Goal: Information Seeking & Learning: Find specific fact

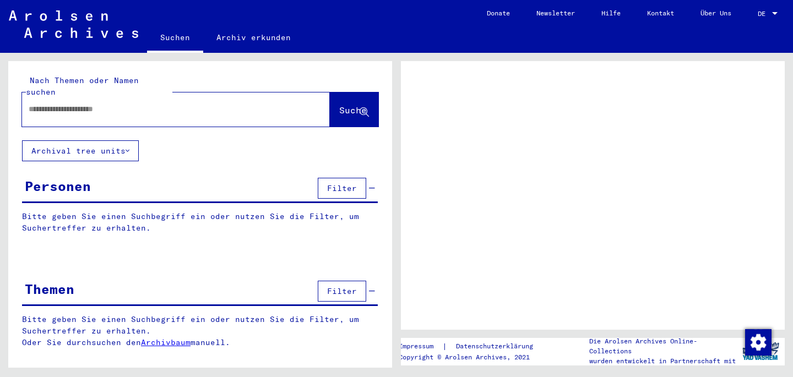
click at [54, 104] on input "text" at bounding box center [166, 110] width 275 height 12
type input "*"
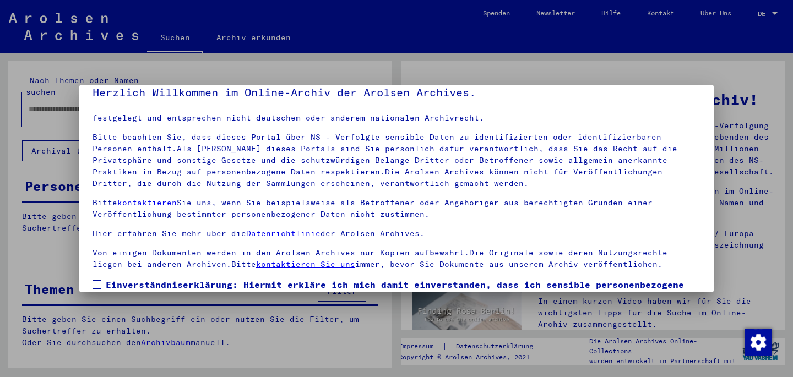
scroll to position [46, 0]
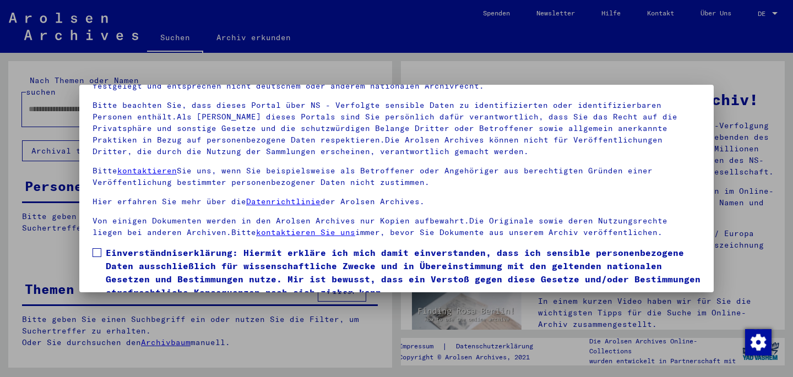
click at [100, 253] on span at bounding box center [97, 252] width 9 height 9
click at [691, 169] on p "Bitte kontaktieren Sie uns, wenn Sie beispielsweise als Betroffener oder Angehö…" at bounding box center [397, 176] width 608 height 23
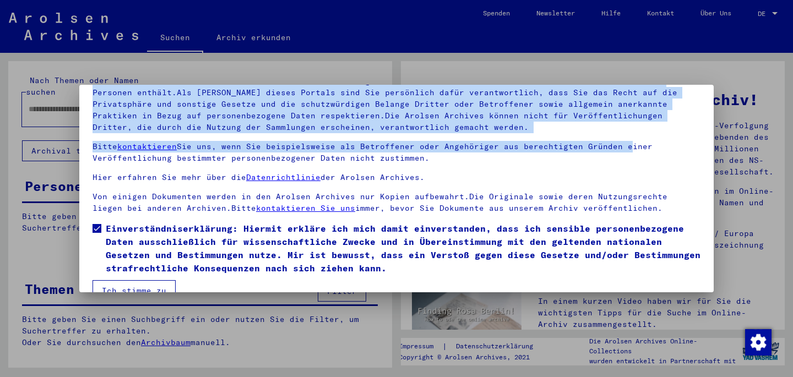
drag, startPoint x: 690, startPoint y: 169, endPoint x: 186, endPoint y: 277, distance: 515.8
click at [176, 292] on div "Herzlich Willkommen im Online-Archiv der Arolsen Archives. Unsere Nutzungsbedin…" at bounding box center [396, 188] width 793 height 377
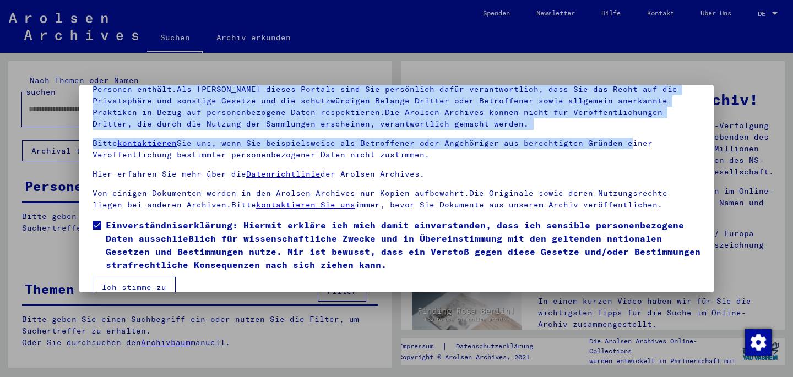
click at [153, 286] on button "Ich stimme zu" at bounding box center [134, 287] width 83 height 21
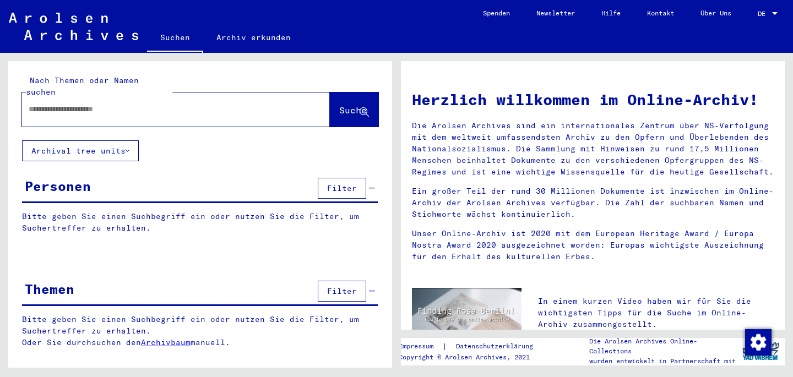
click at [79, 104] on input "text" at bounding box center [163, 110] width 268 height 12
click at [340, 105] on span "Suche" at bounding box center [353, 110] width 28 height 11
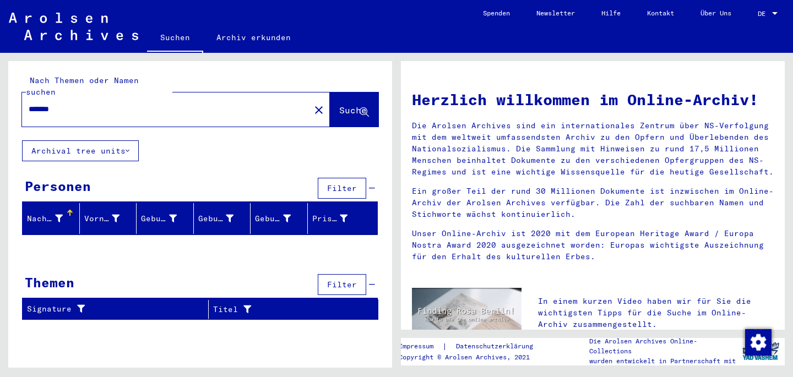
click at [71, 104] on input "*******" at bounding box center [163, 110] width 268 height 12
type input "*"
click at [52, 104] on input "text" at bounding box center [163, 110] width 268 height 12
type input "********"
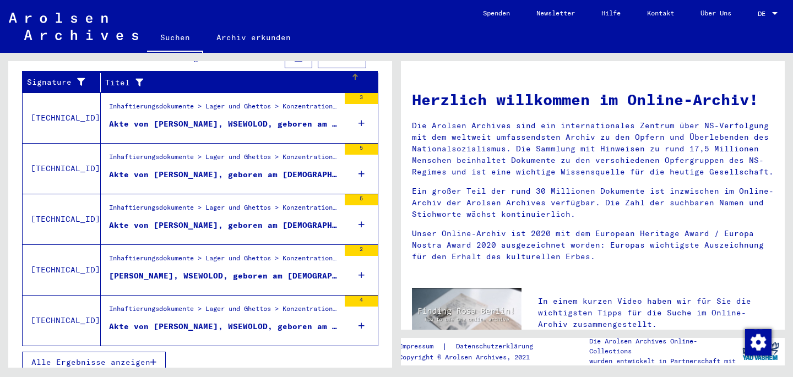
scroll to position [393, 0]
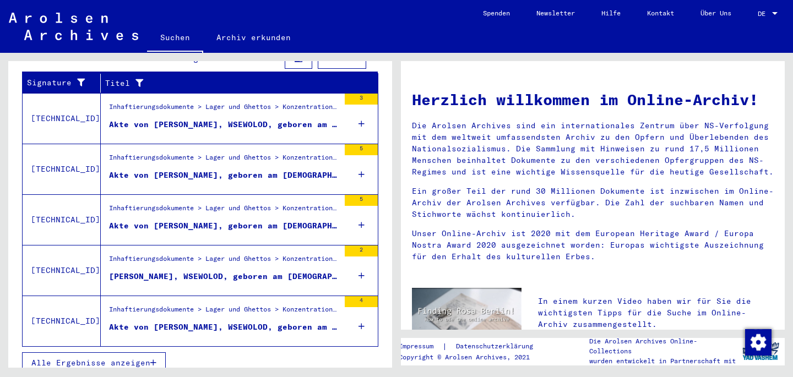
click at [121, 358] on span "Alle Ergebnisse anzeigen" at bounding box center [90, 363] width 119 height 10
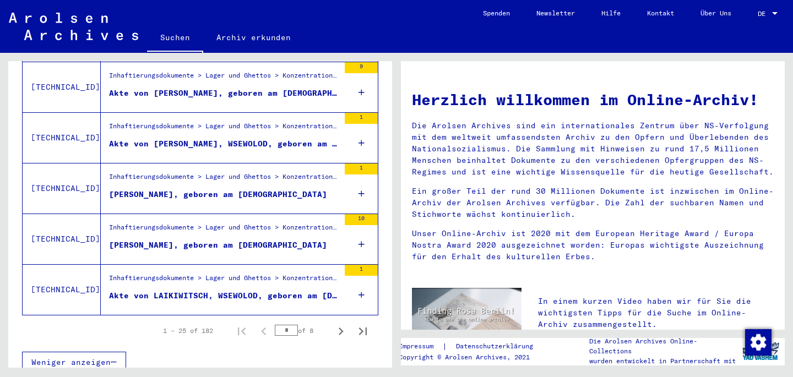
scroll to position [1239, 0]
click at [339, 324] on icon "Next page" at bounding box center [340, 331] width 15 height 15
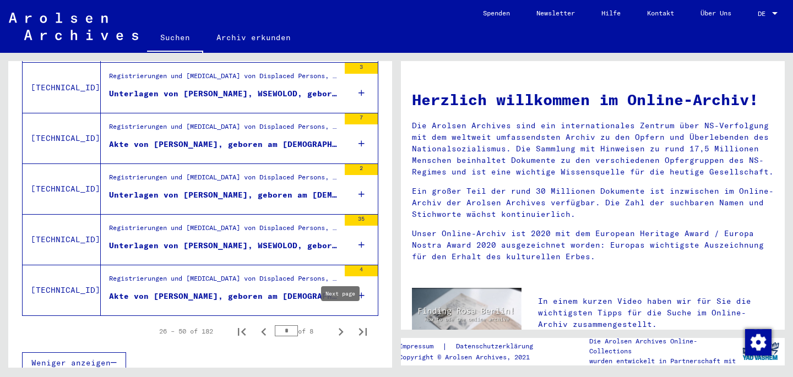
click at [341, 328] on icon "Next page" at bounding box center [341, 332] width 5 height 8
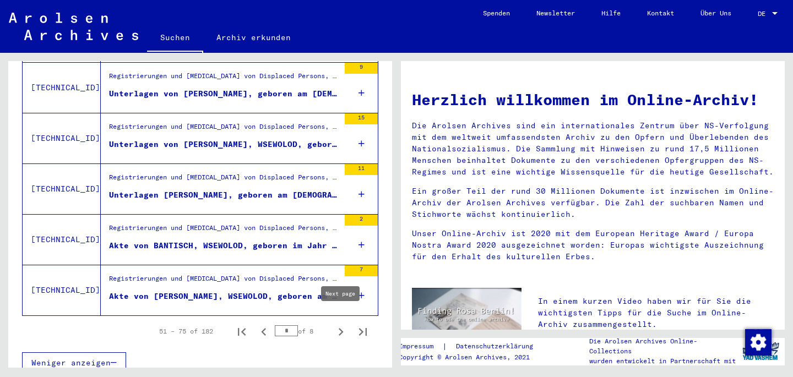
click at [340, 324] on icon "Next page" at bounding box center [340, 331] width 15 height 15
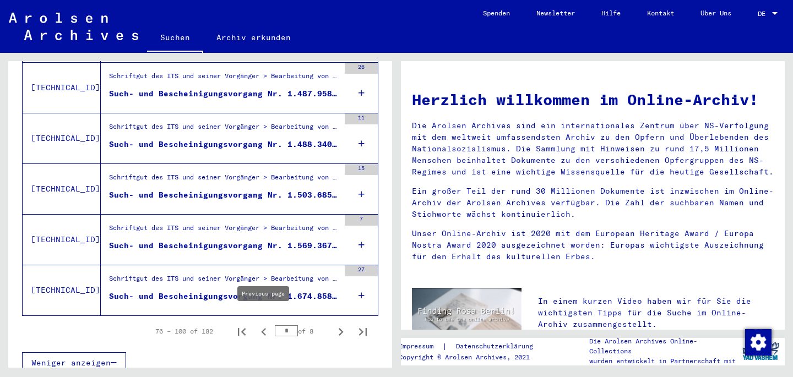
click at [265, 328] on icon "Previous page" at bounding box center [263, 332] width 5 height 8
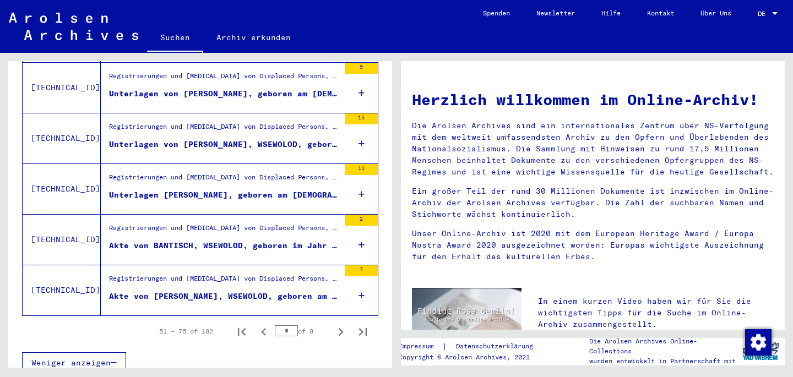
click at [265, 328] on icon "Previous page" at bounding box center [263, 332] width 5 height 8
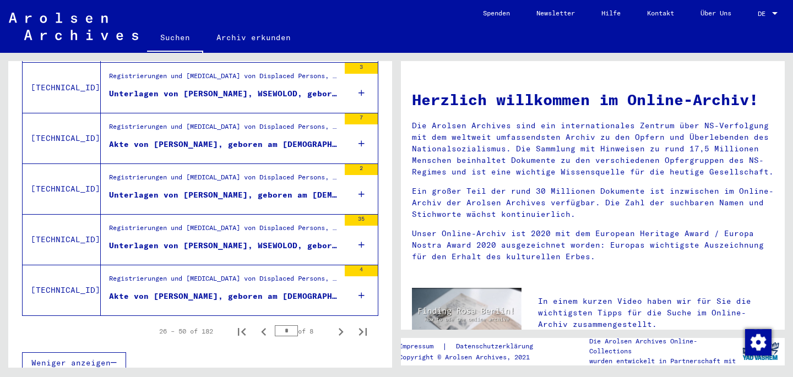
click at [265, 328] on icon "Previous page" at bounding box center [263, 332] width 5 height 8
type input "*"
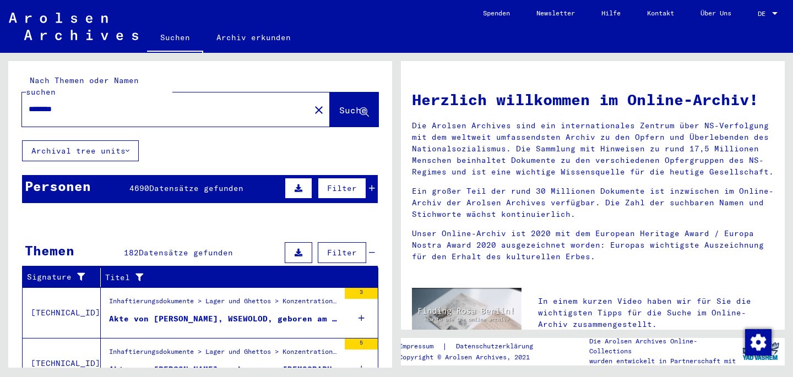
scroll to position [0, 0]
drag, startPoint x: 88, startPoint y: 90, endPoint x: 61, endPoint y: 93, distance: 27.1
click at [61, 97] on div "********" at bounding box center [159, 109] width 275 height 25
drag, startPoint x: 72, startPoint y: 97, endPoint x: 0, endPoint y: 97, distance: 72.2
click at [0, 97] on div "Nach Themen oder Namen suchen ******** close Suche Archival tree units Personen…" at bounding box center [198, 210] width 397 height 315
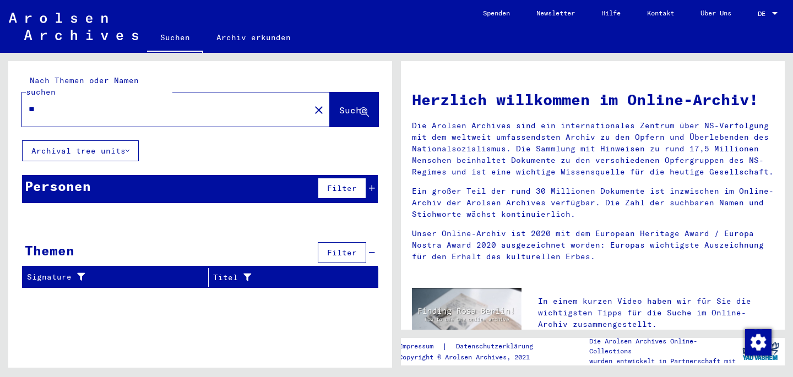
type input "*"
